Goal: Complete application form

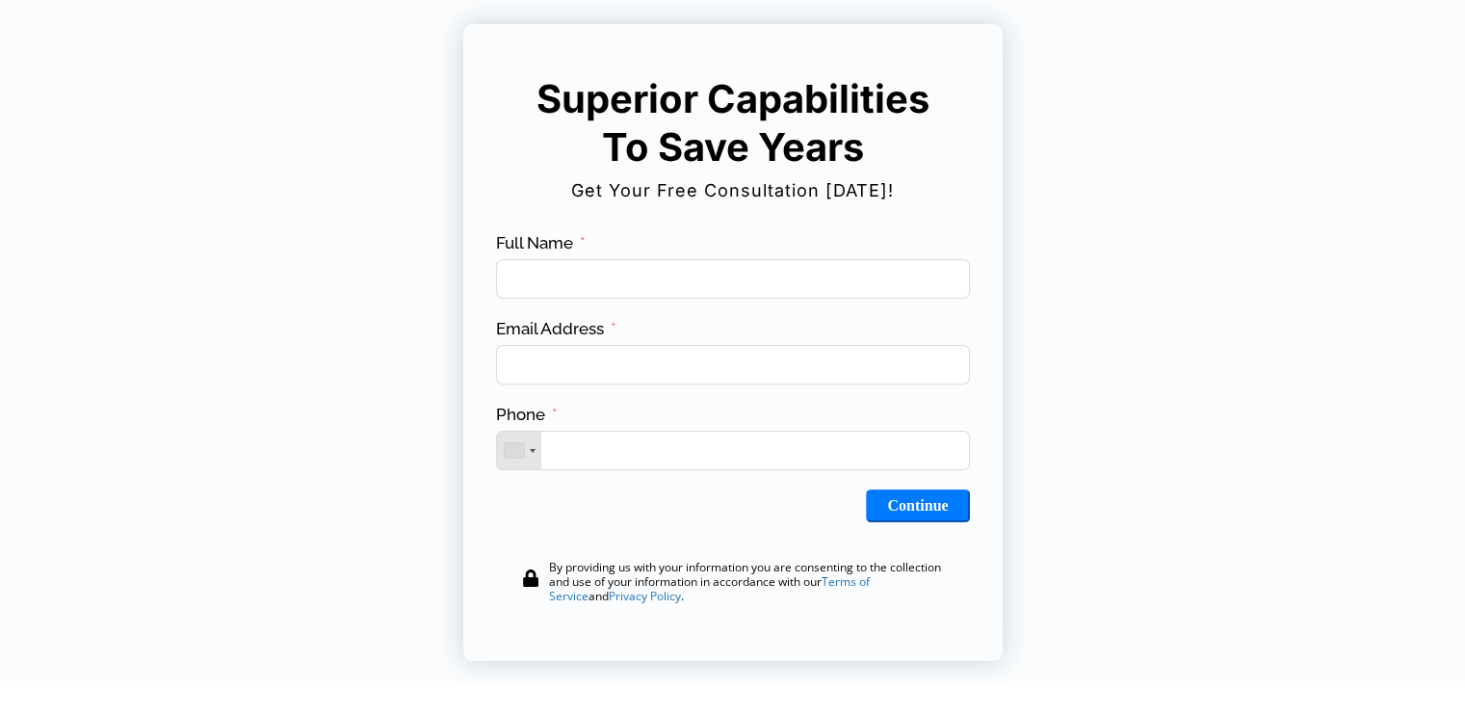
scroll to position [137, 0]
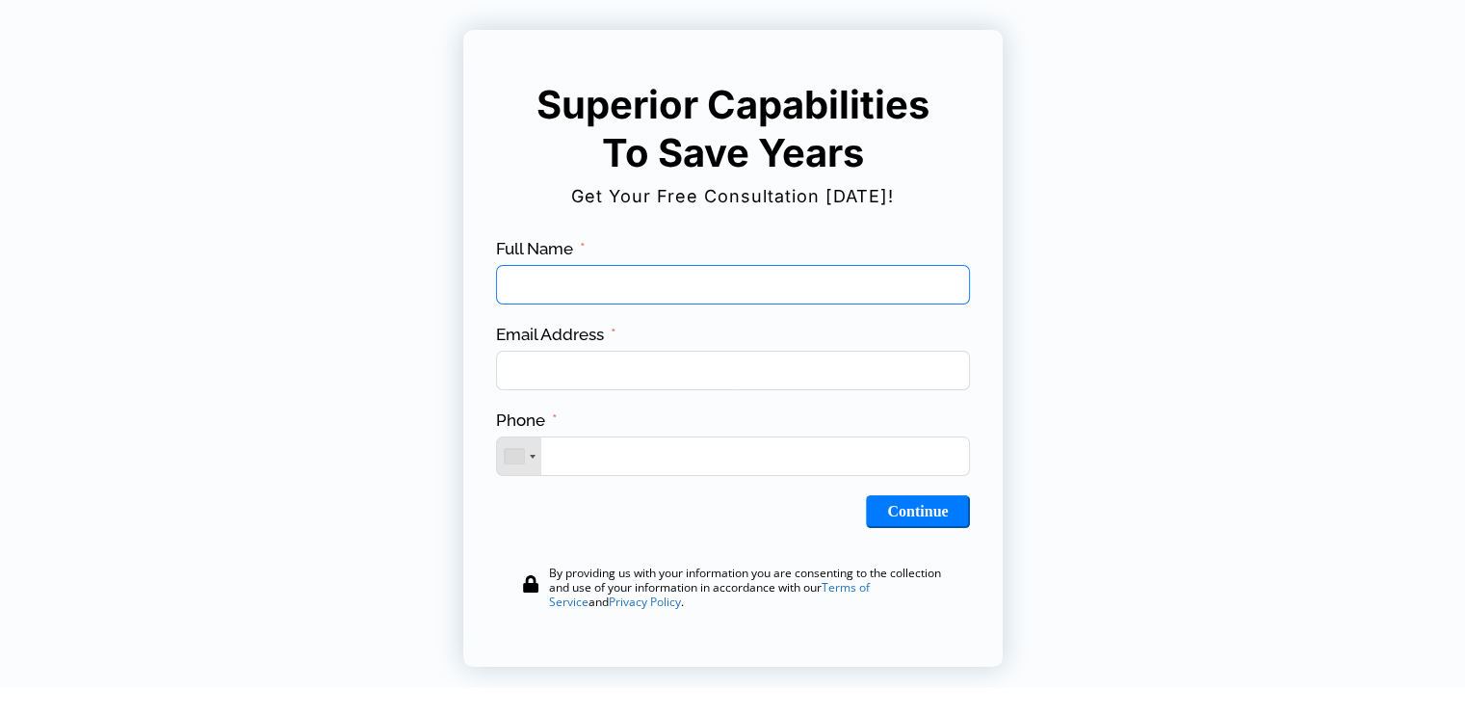
click at [555, 284] on input "Full Name" at bounding box center [733, 284] width 474 height 39
type input "**********"
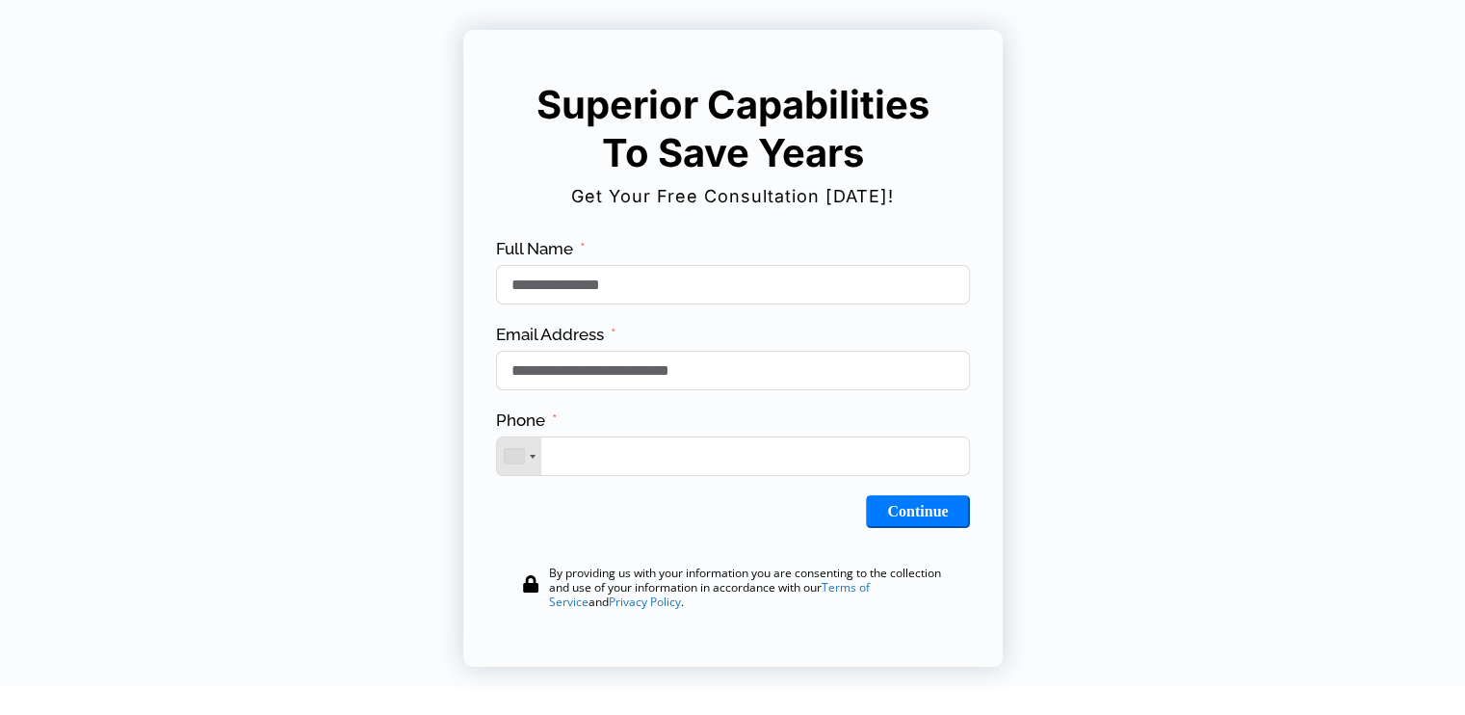
type input "**********"
click at [897, 527] on button "Continue" at bounding box center [917, 511] width 103 height 33
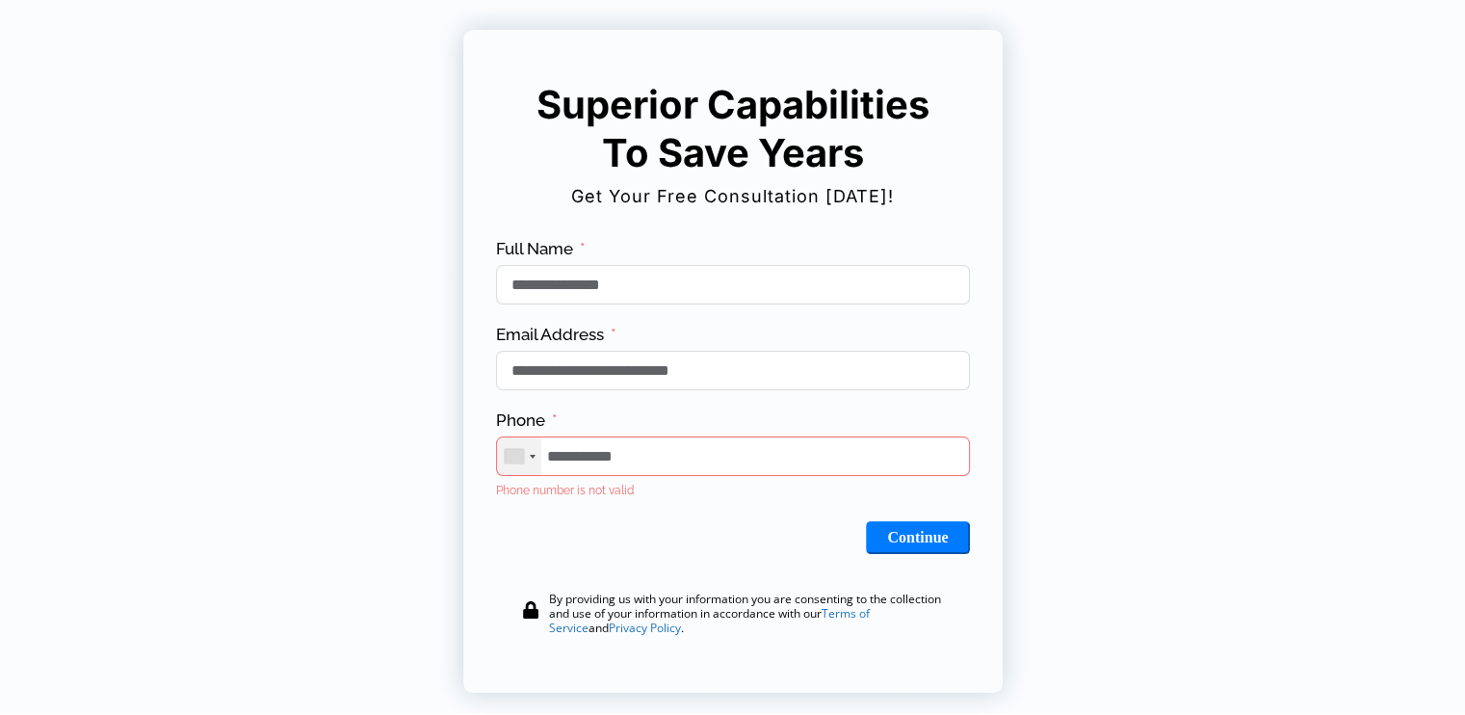
click at [532, 458] on div "Telephone country code" at bounding box center [533, 457] width 6 height 4
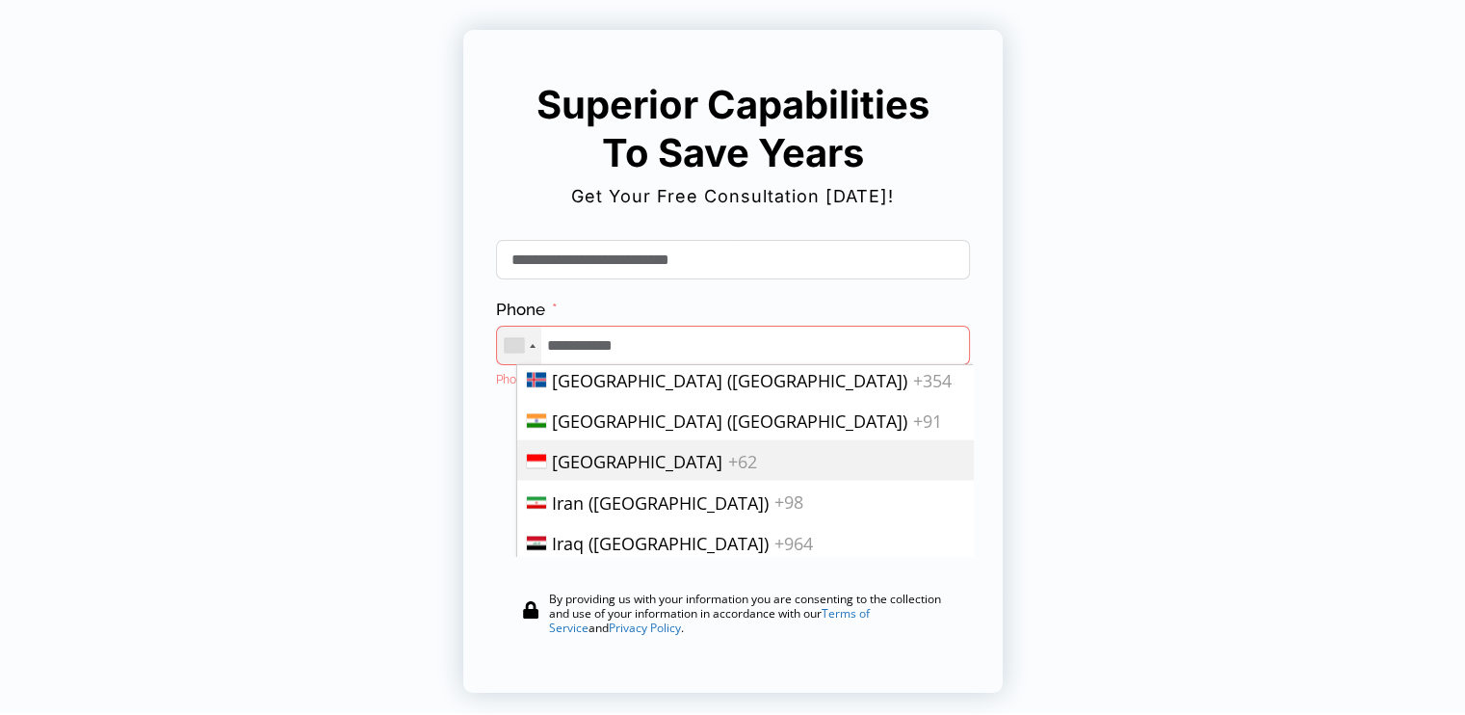
scroll to position [4075, 0]
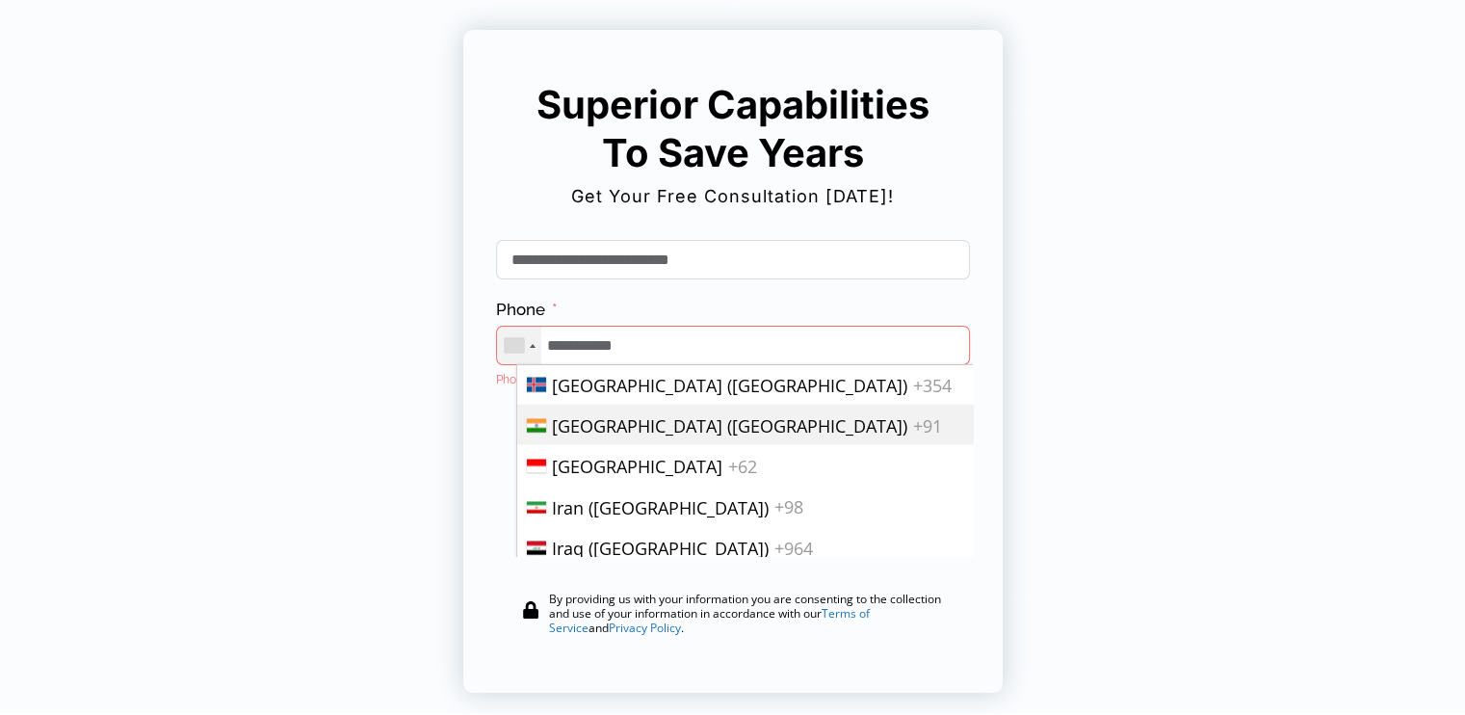
click at [611, 414] on span "[GEOGRAPHIC_DATA] ([GEOGRAPHIC_DATA])" at bounding box center [729, 425] width 355 height 23
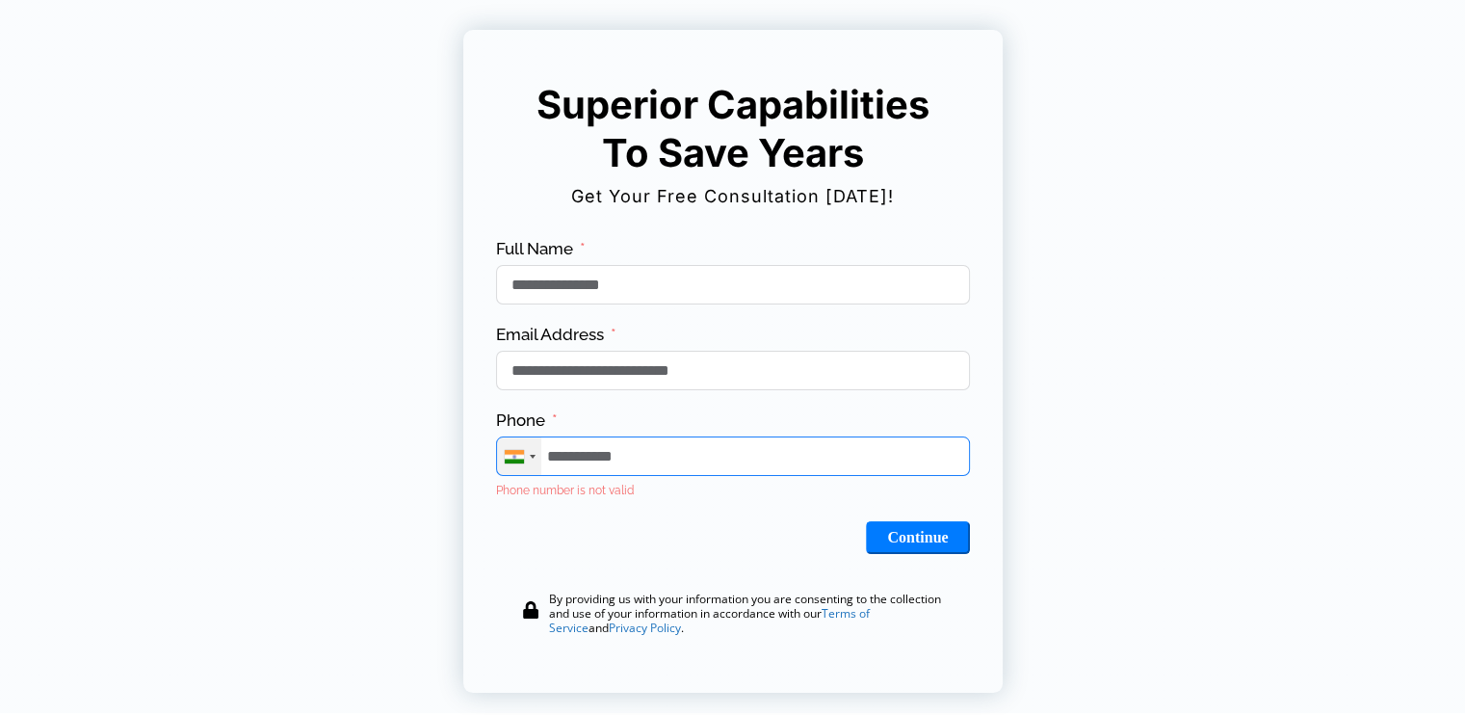
scroll to position [0, 0]
click at [917, 546] on button "Continue" at bounding box center [917, 537] width 103 height 33
type input "**********"
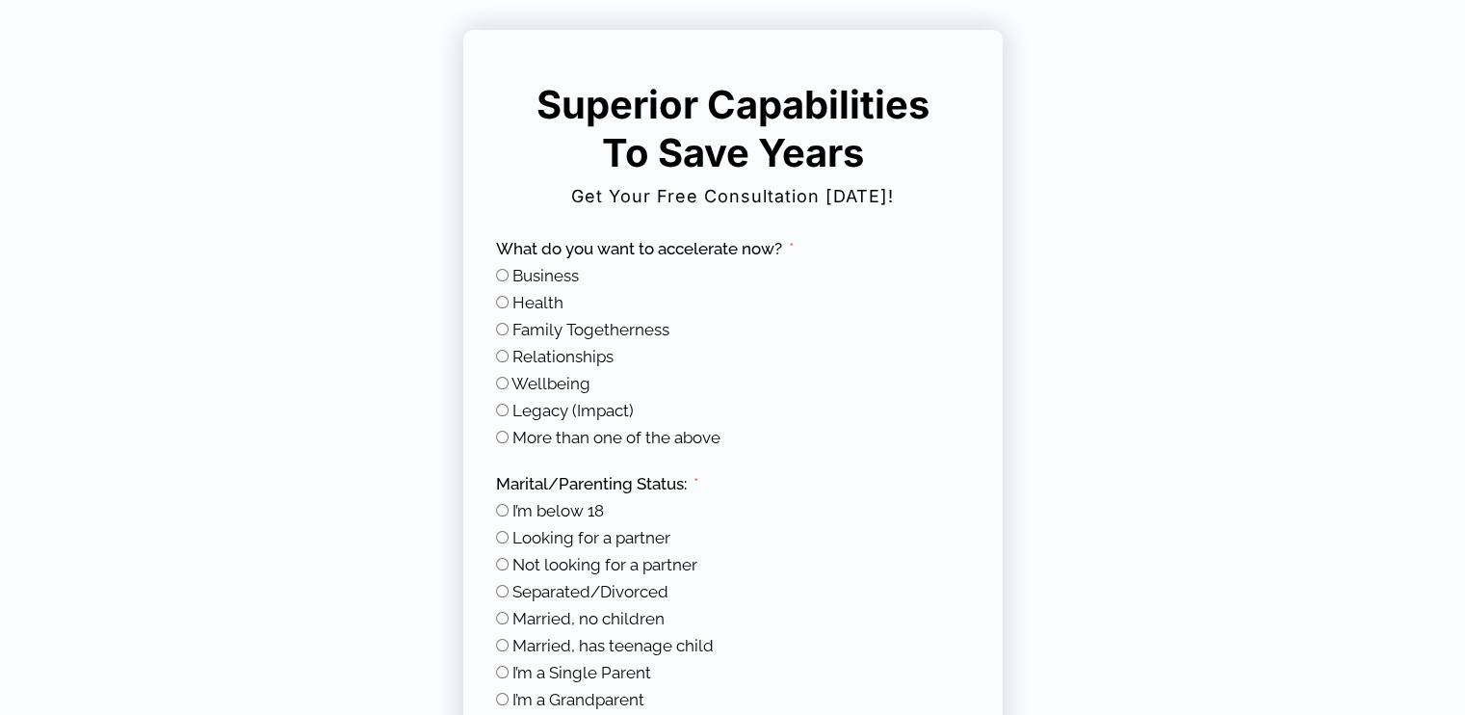
click at [553, 276] on span "Business" at bounding box center [545, 275] width 66 height 19
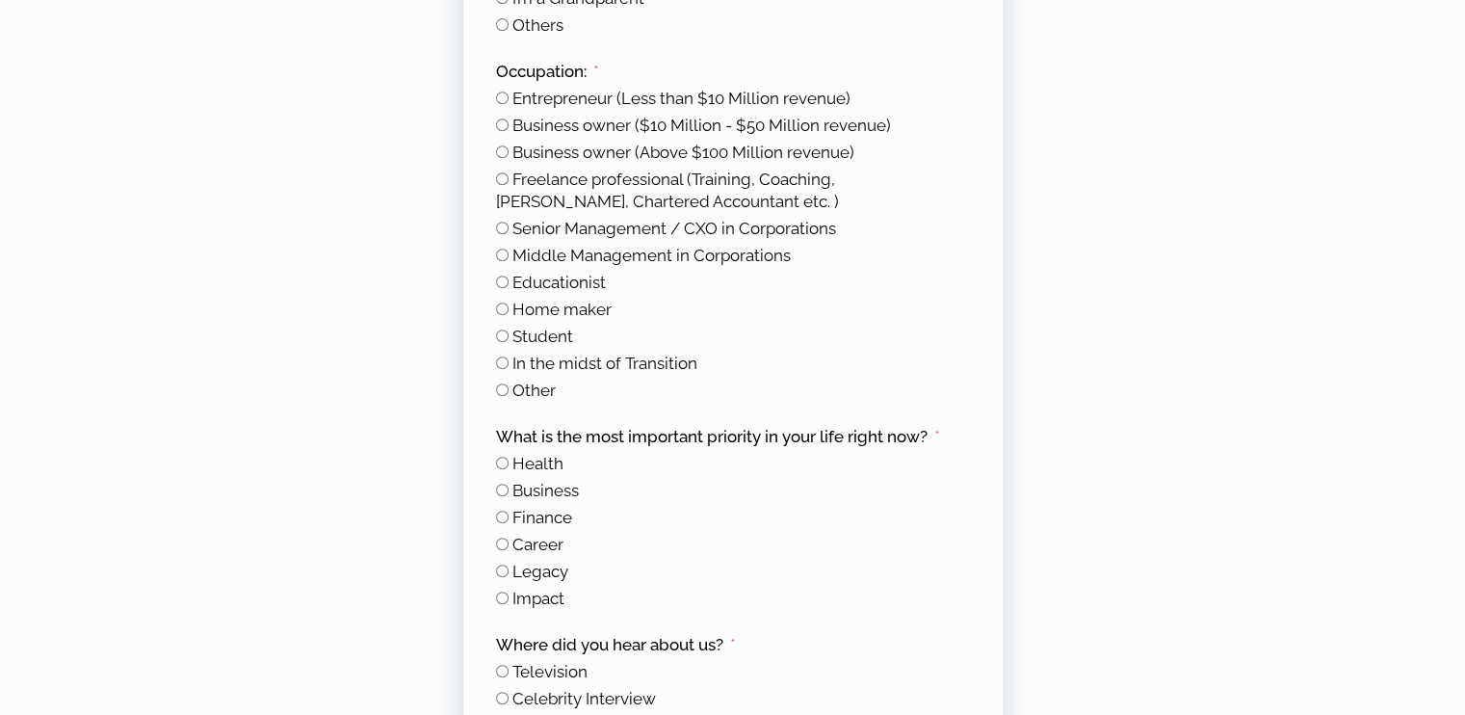
scroll to position [873, 0]
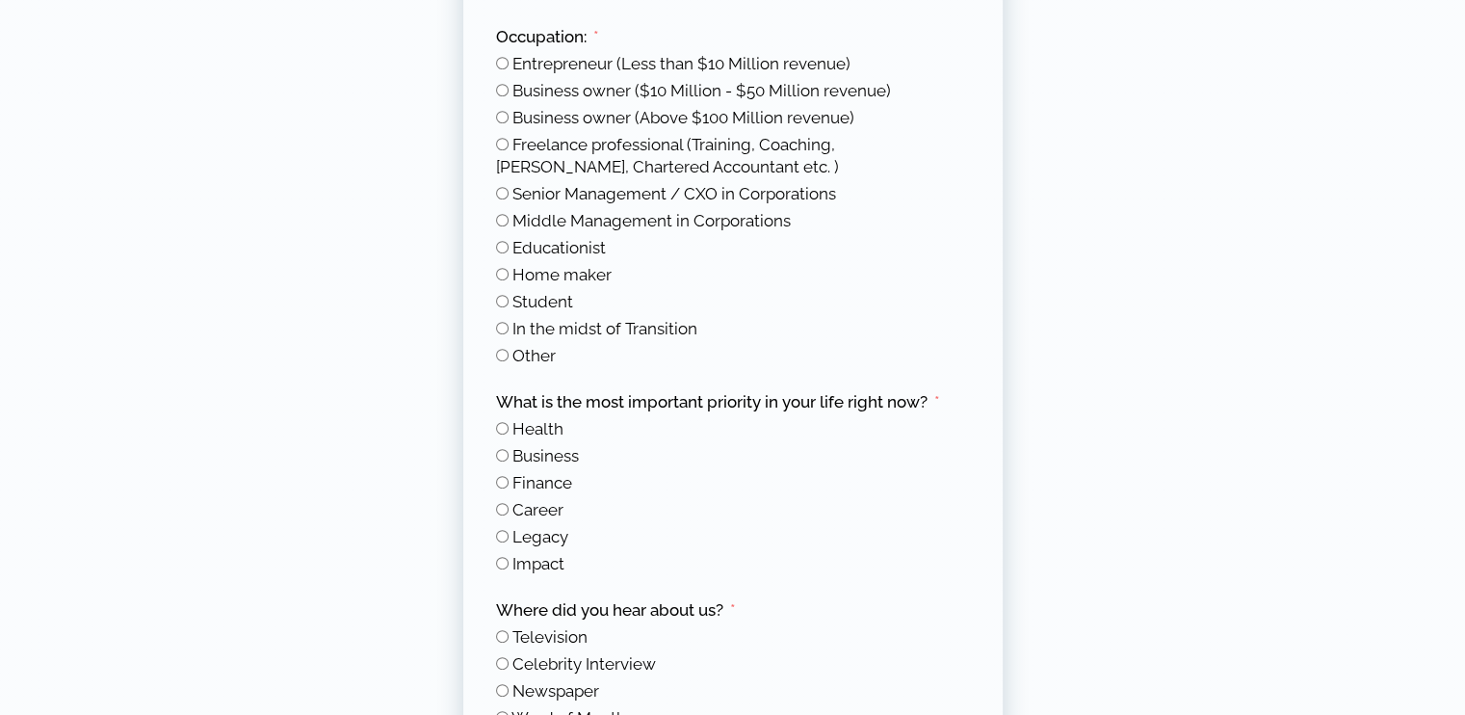
click at [532, 484] on span "Finance" at bounding box center [542, 482] width 60 height 19
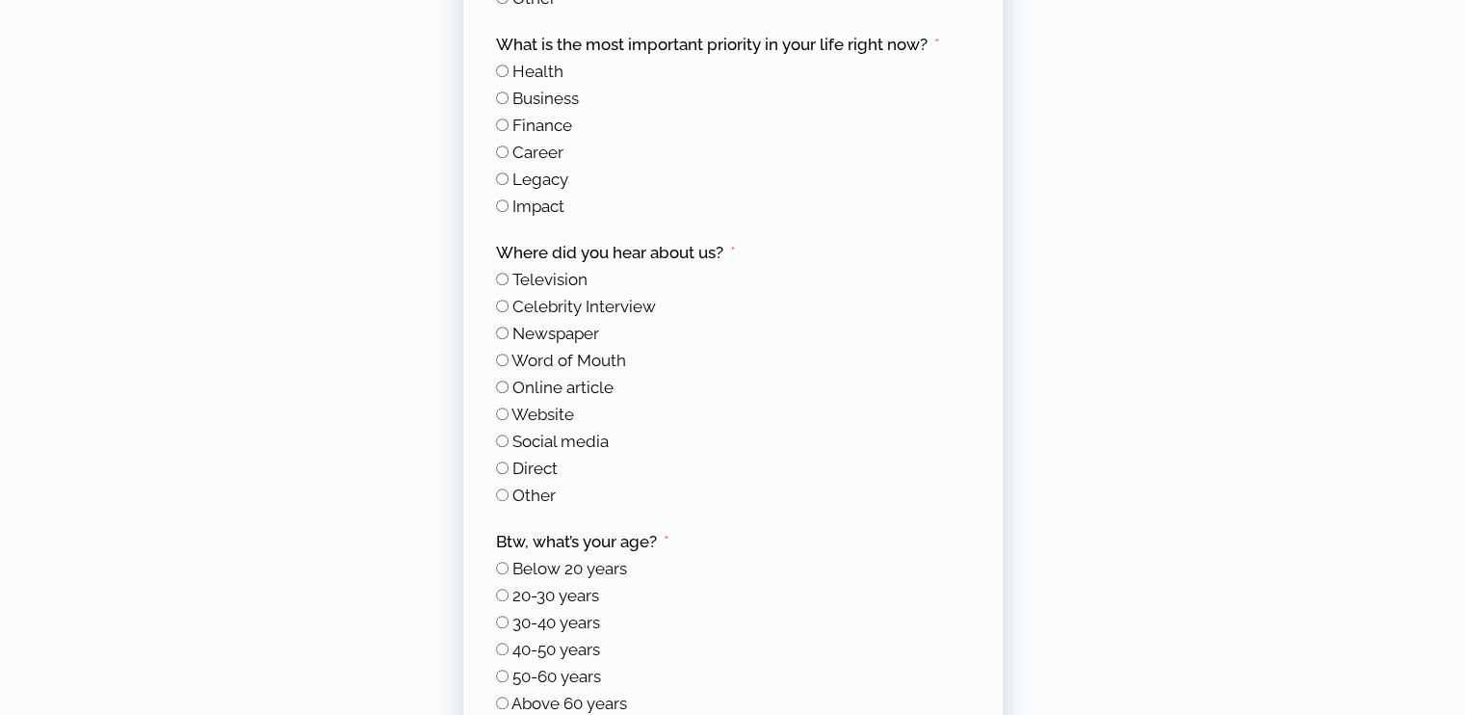
scroll to position [1244, 0]
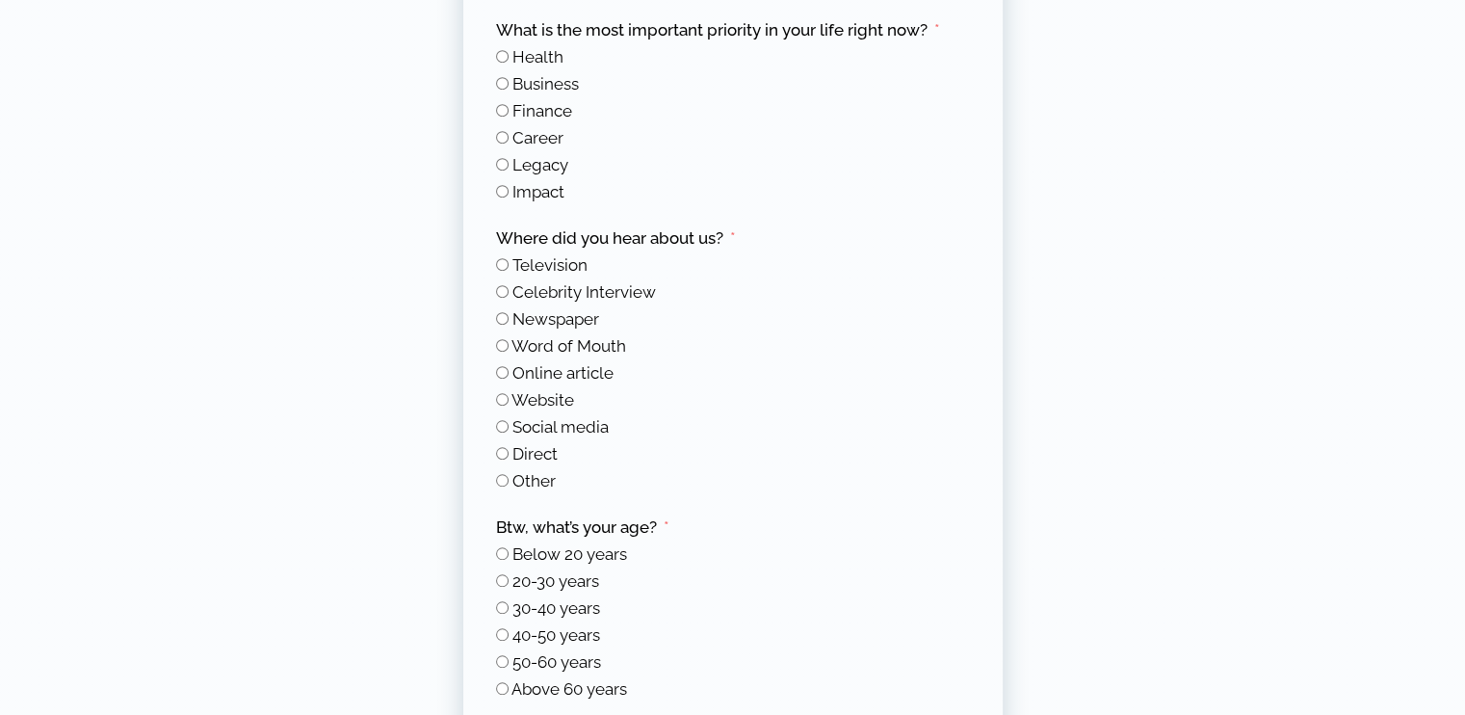
click at [590, 419] on span "Social media" at bounding box center [560, 426] width 96 height 19
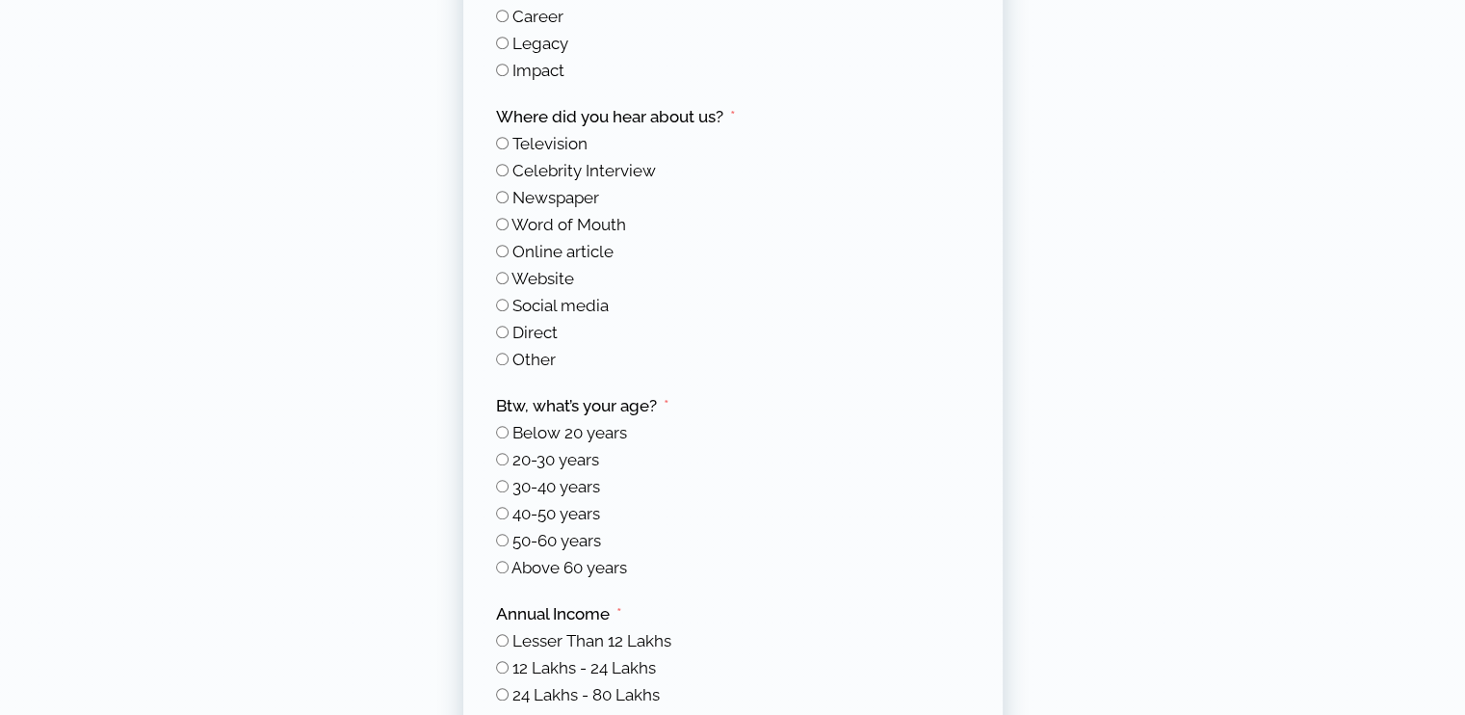
scroll to position [1376, 0]
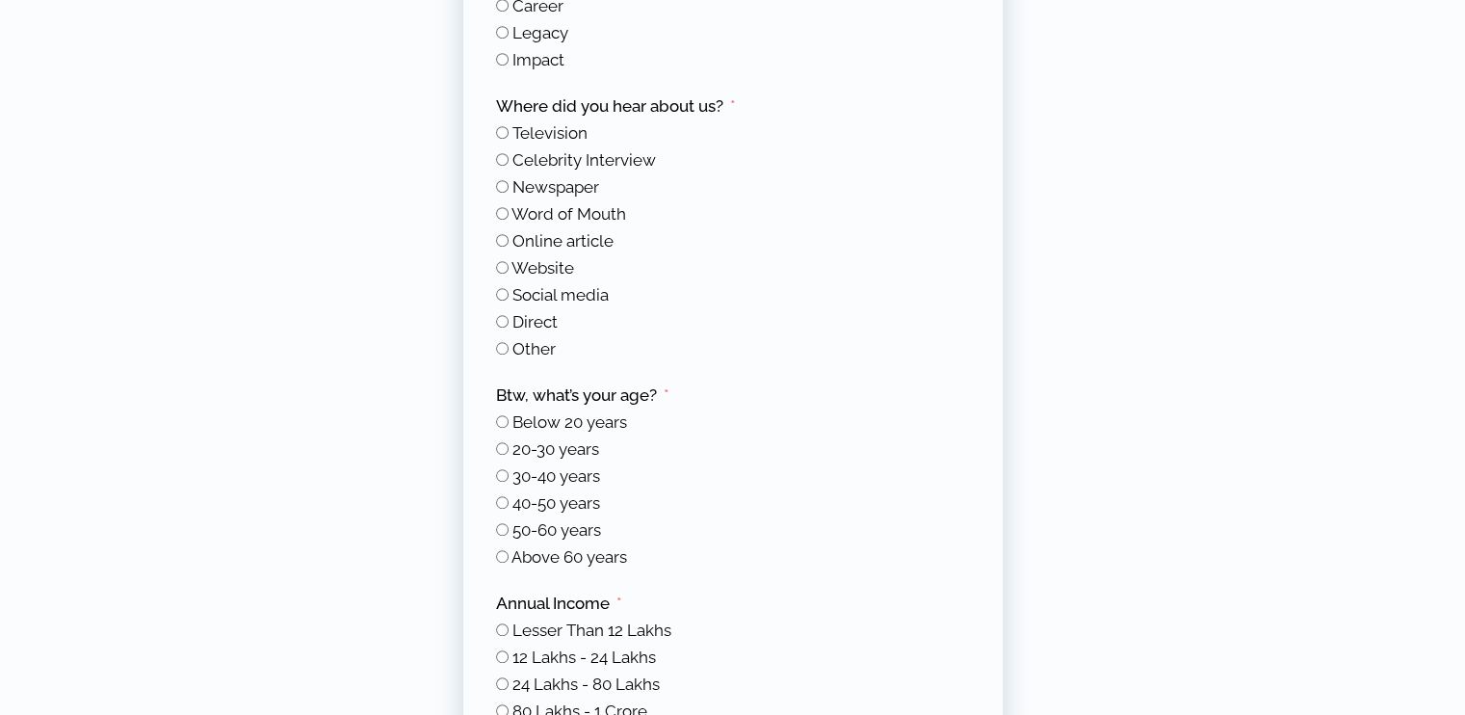
click at [520, 531] on span "50-60 years" at bounding box center [556, 529] width 89 height 19
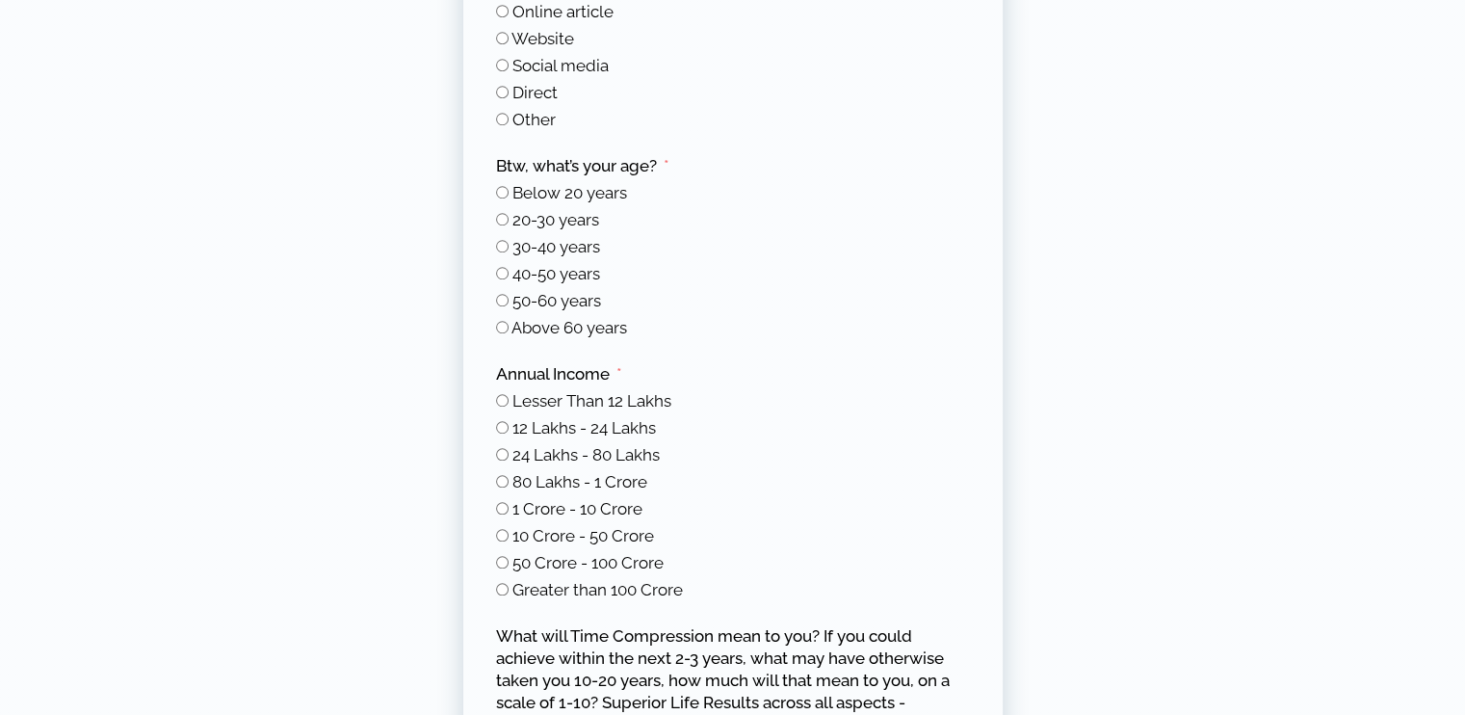
scroll to position [1619, 0]
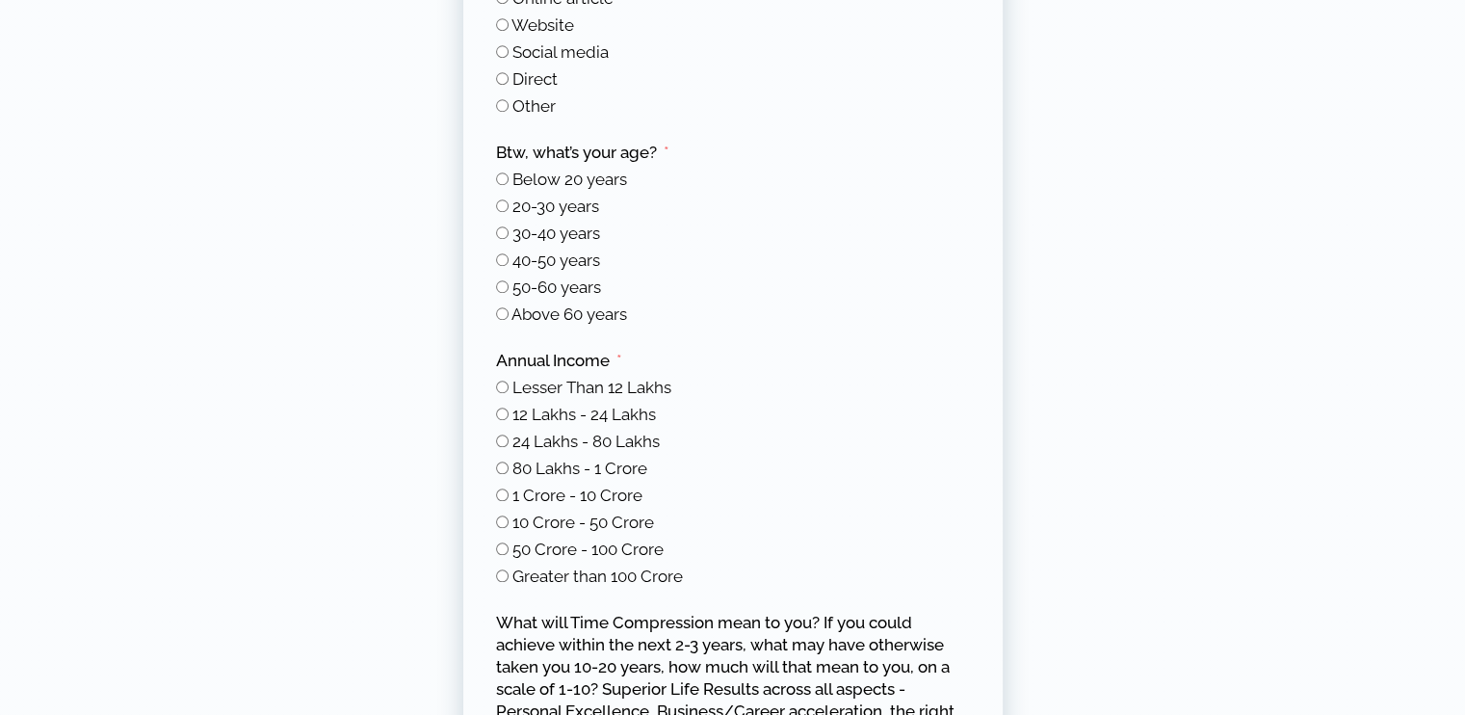
click at [609, 391] on span "Lesser Than 12 Lakhs" at bounding box center [591, 387] width 159 height 19
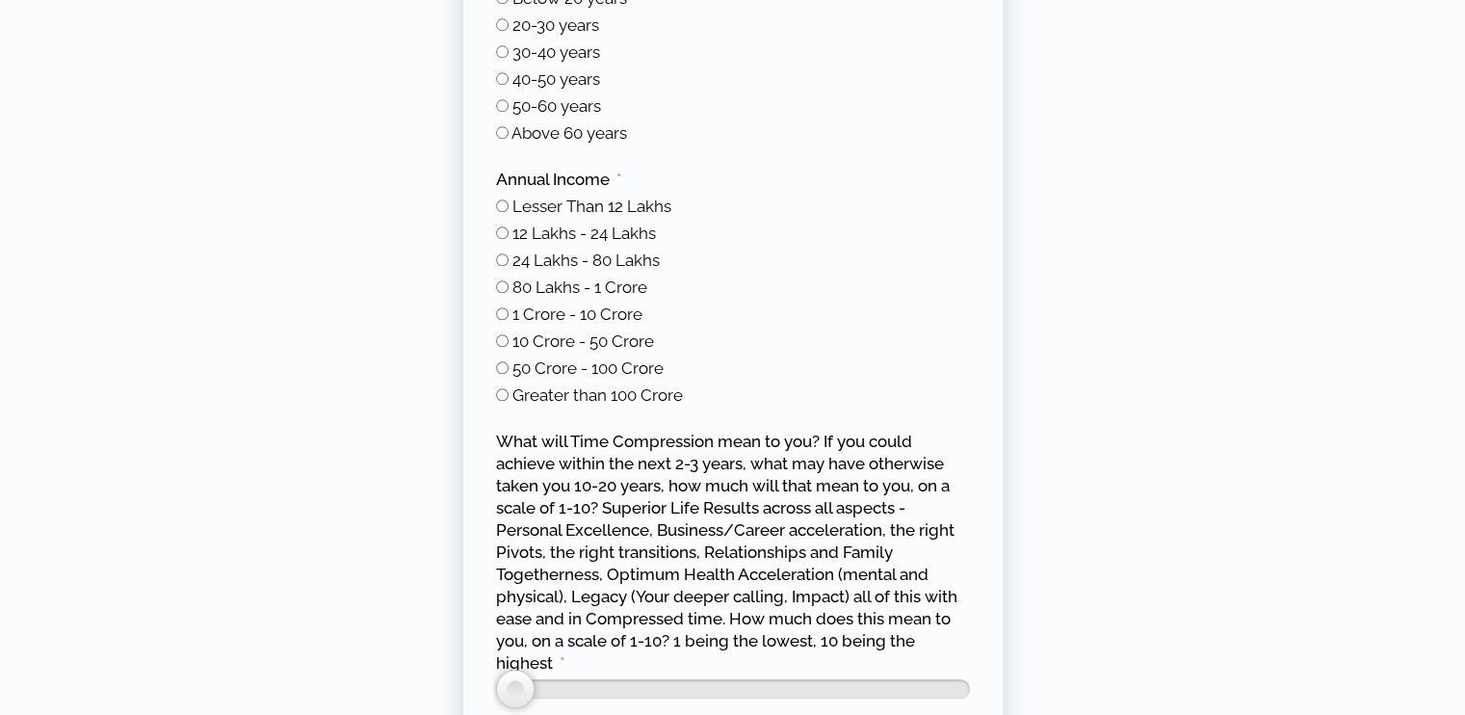
scroll to position [1835, 0]
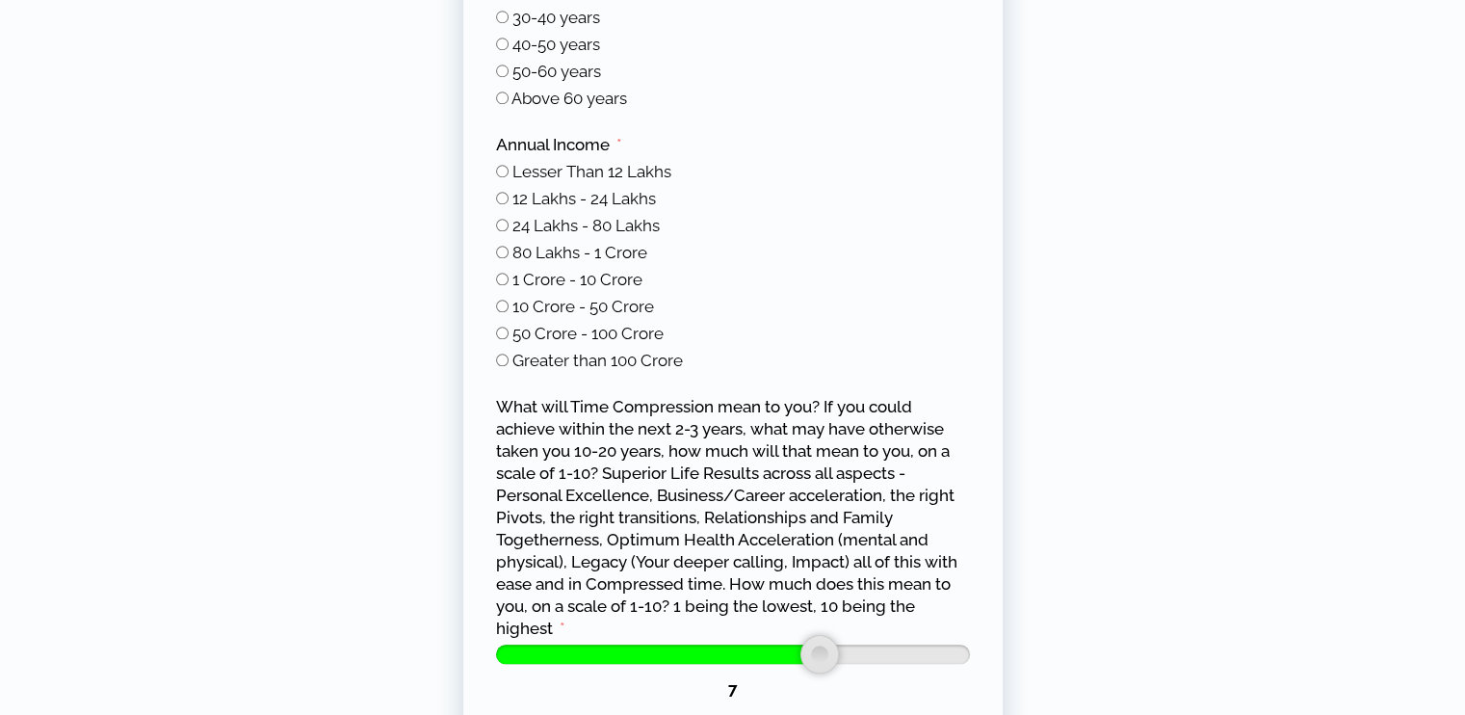
type input "**"
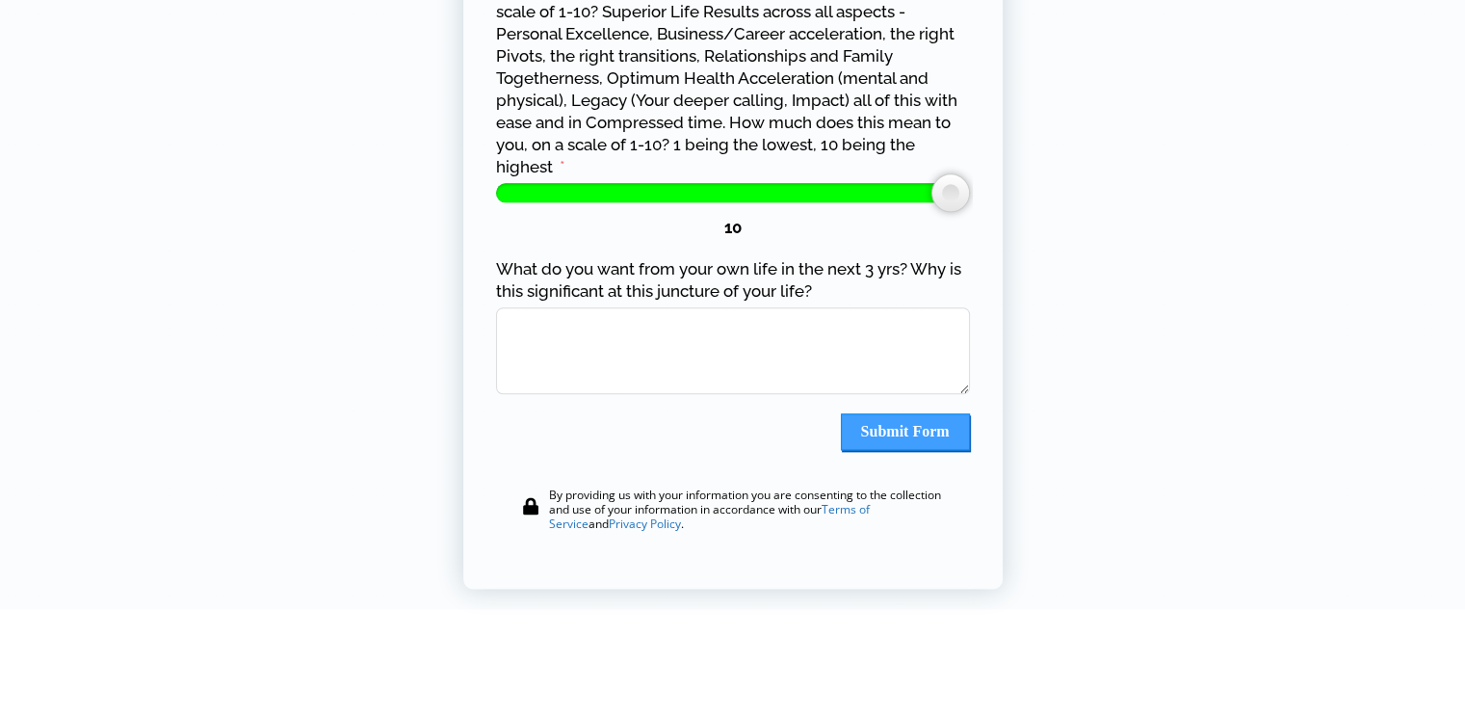
scroll to position [2304, 0]
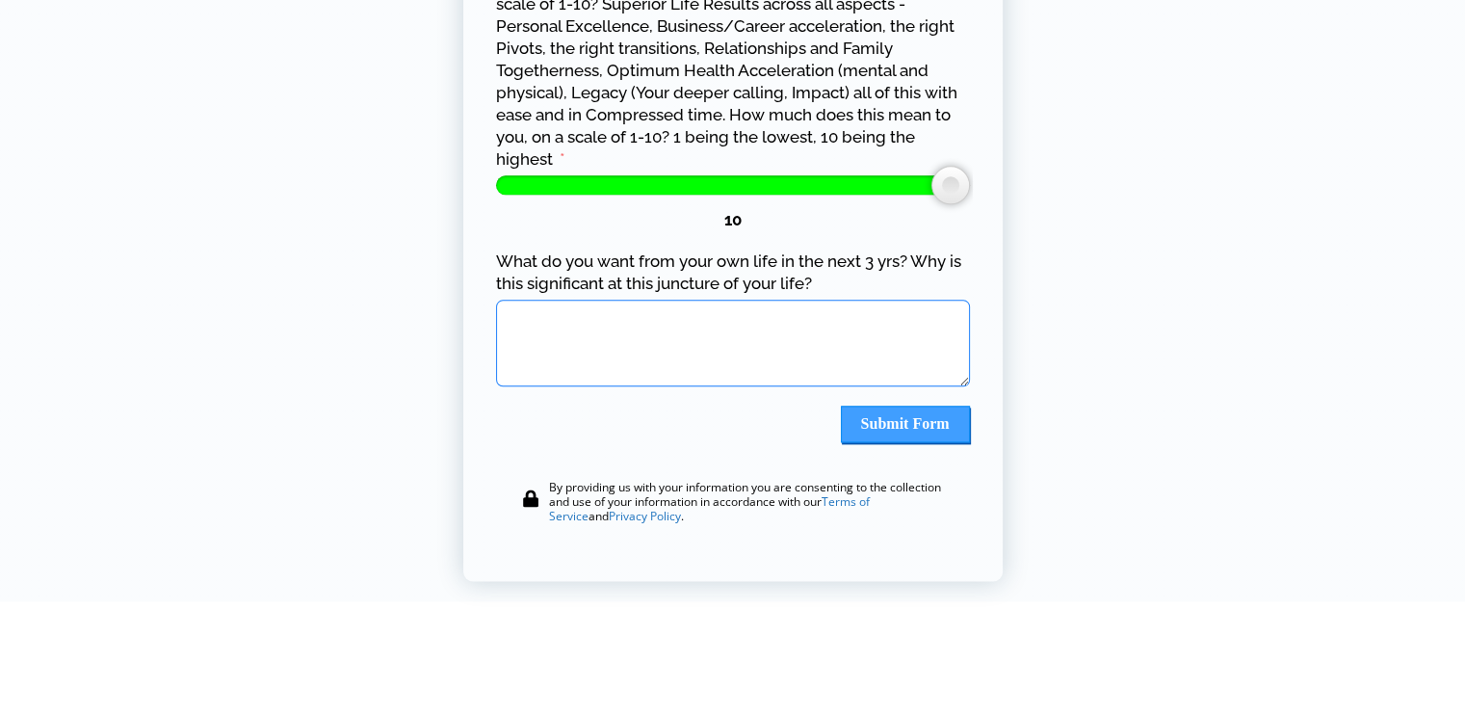
click at [674, 361] on textarea "What do you want from your own life in the next 3 yrs? Why is this significant …" at bounding box center [733, 343] width 474 height 87
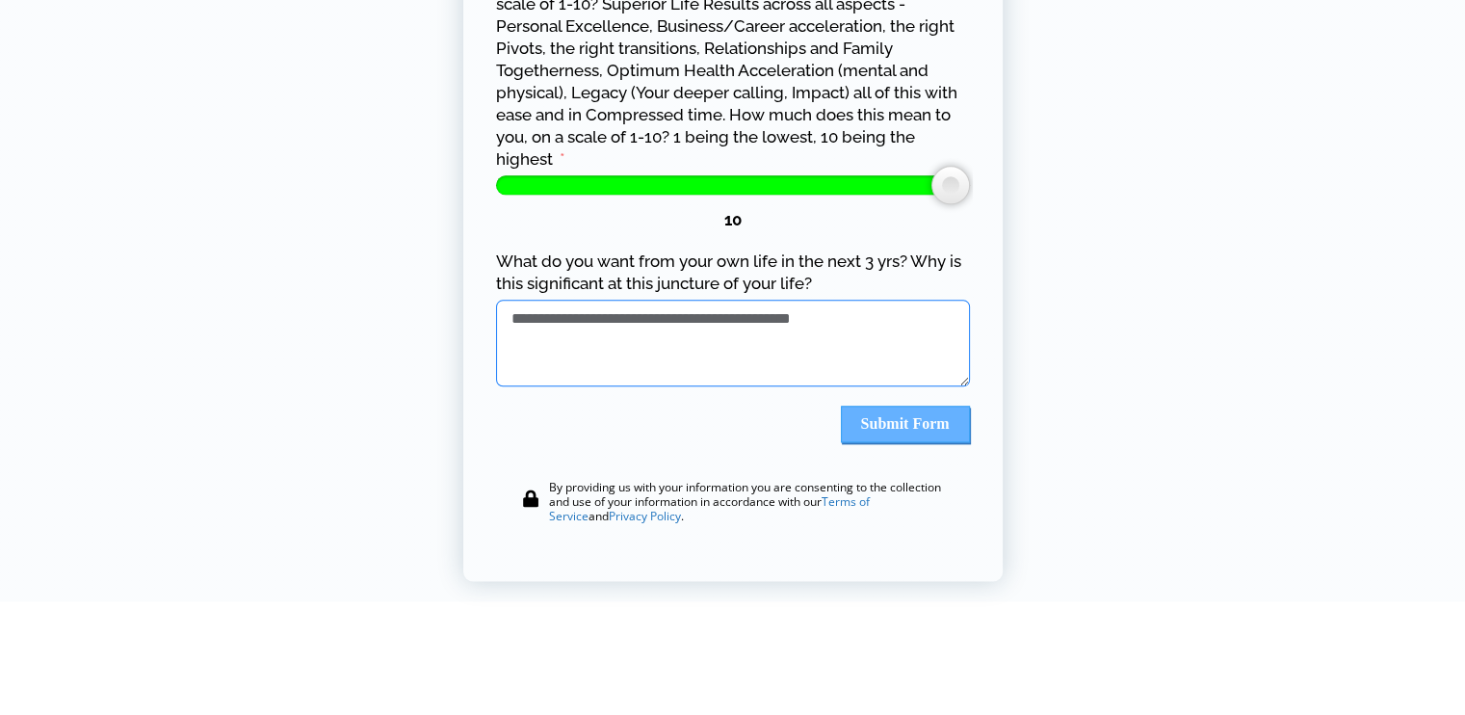
type textarea "**********"
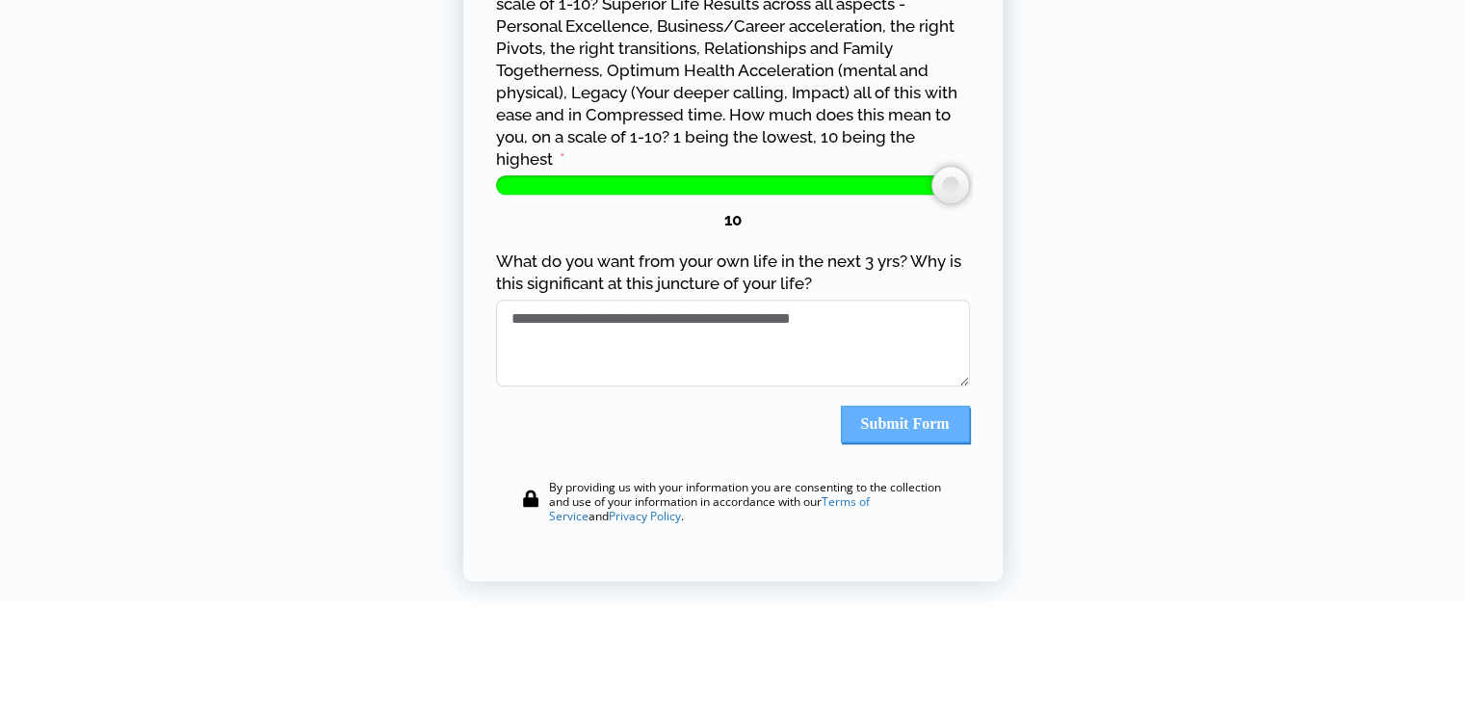
click at [954, 418] on button "Submit Form" at bounding box center [905, 424] width 129 height 37
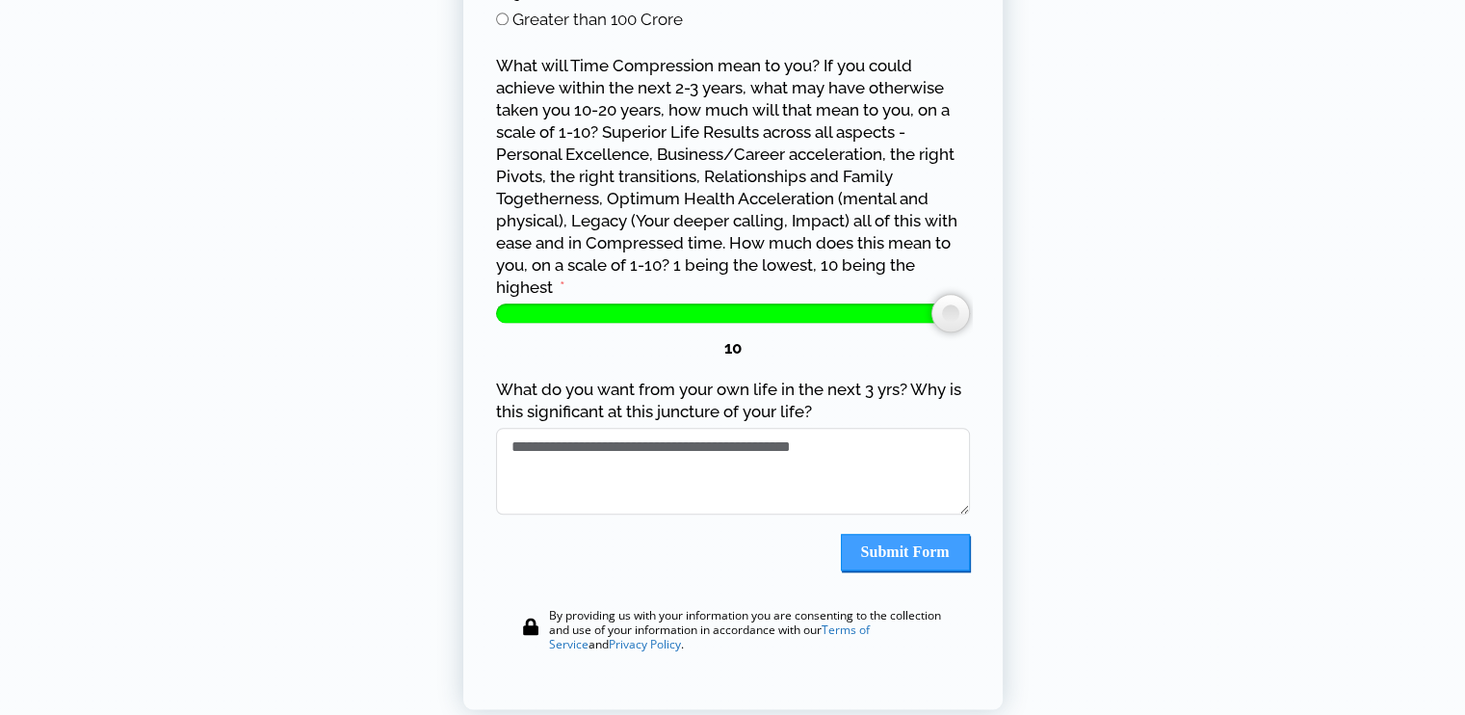
scroll to position [2193, 0]
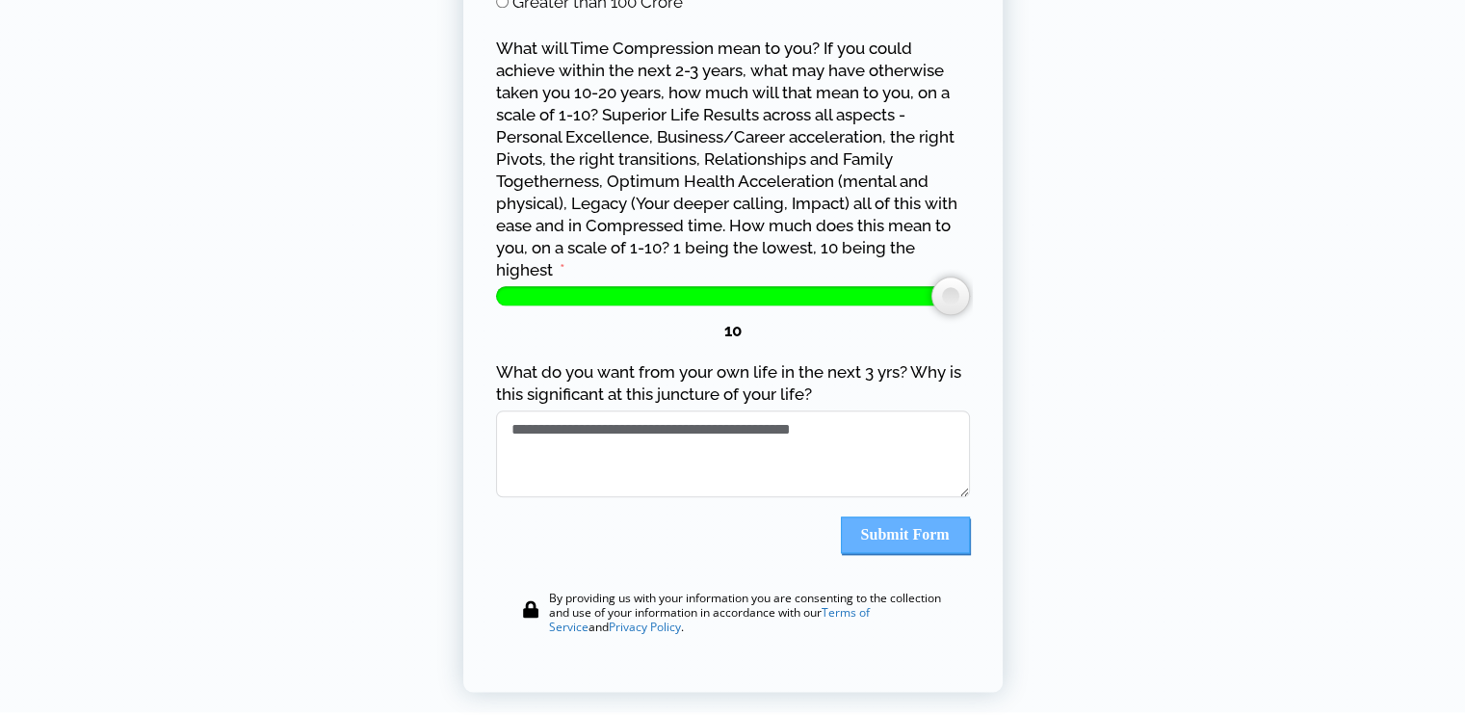
click at [877, 540] on button "Submit Form" at bounding box center [905, 534] width 129 height 37
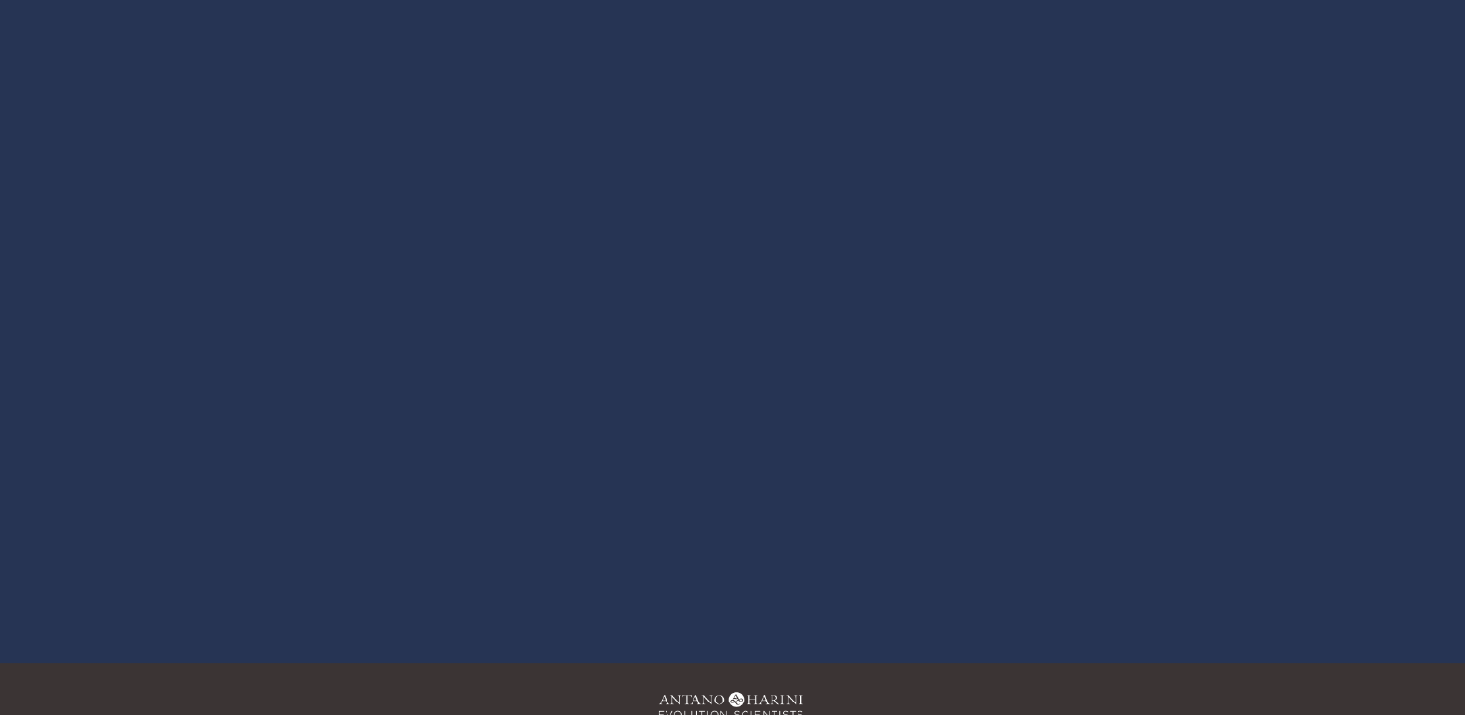
scroll to position [245, 0]
click at [734, 288] on div at bounding box center [732, 278] width 1115 height 627
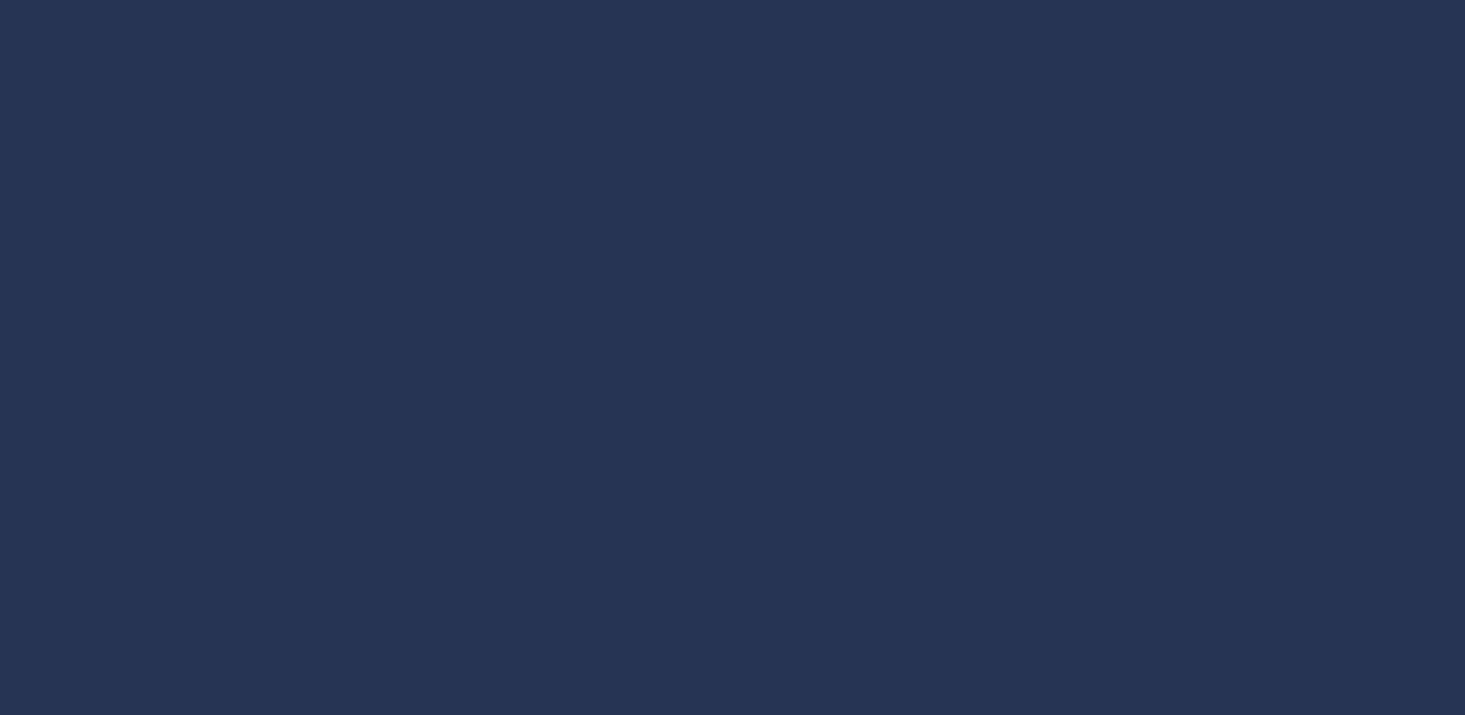
scroll to position [179, 0]
